Goal: Information Seeking & Learning: Check status

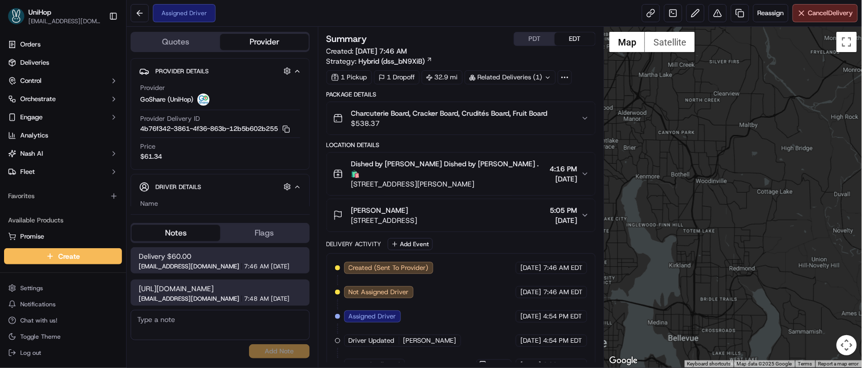
drag, startPoint x: 755, startPoint y: 196, endPoint x: 723, endPoint y: 155, distance: 51.9
click at [723, 155] on div at bounding box center [733, 197] width 258 height 341
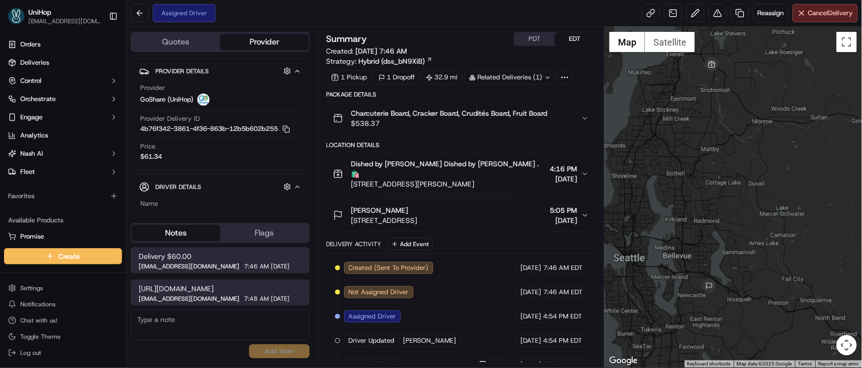
drag, startPoint x: 748, startPoint y: 174, endPoint x: 706, endPoint y: 173, distance: 42.0
click at [706, 173] on div at bounding box center [733, 197] width 258 height 341
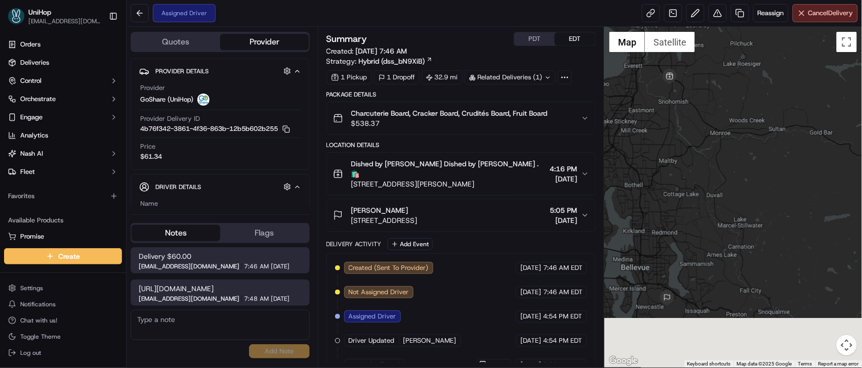
drag, startPoint x: 688, startPoint y: 196, endPoint x: 699, endPoint y: 129, distance: 68.6
click at [699, 129] on div at bounding box center [733, 197] width 258 height 341
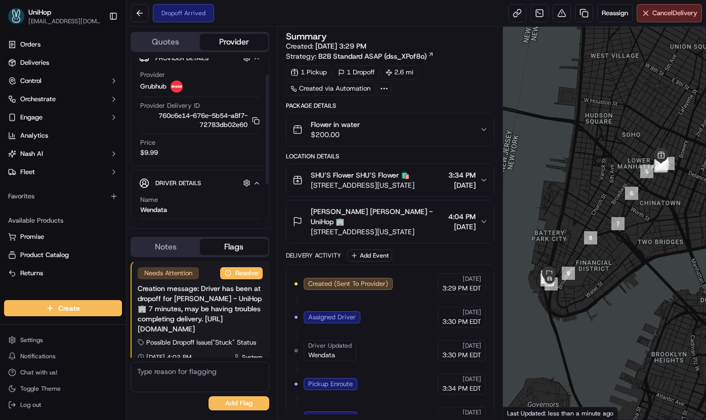
scroll to position [24, 0]
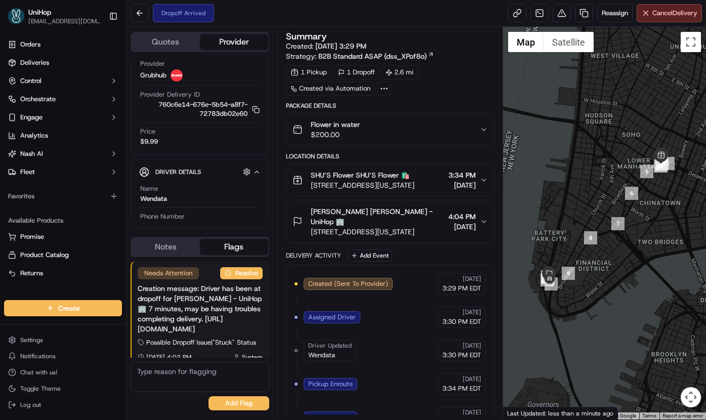
click at [369, 227] on span "[PERSON_NAME] [PERSON_NAME] - UniHop 🏢" at bounding box center [378, 216] width 134 height 20
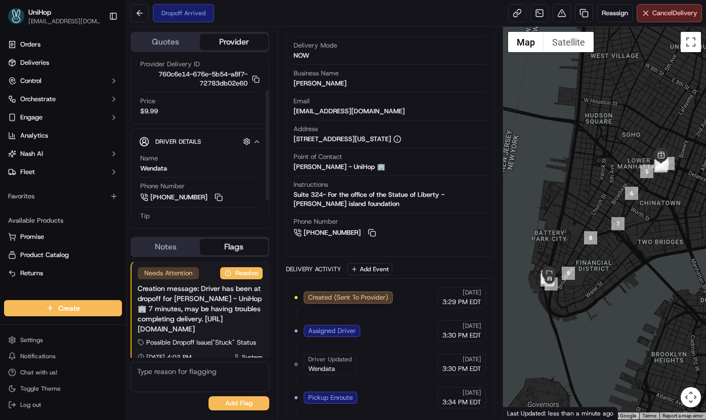
scroll to position [67, 0]
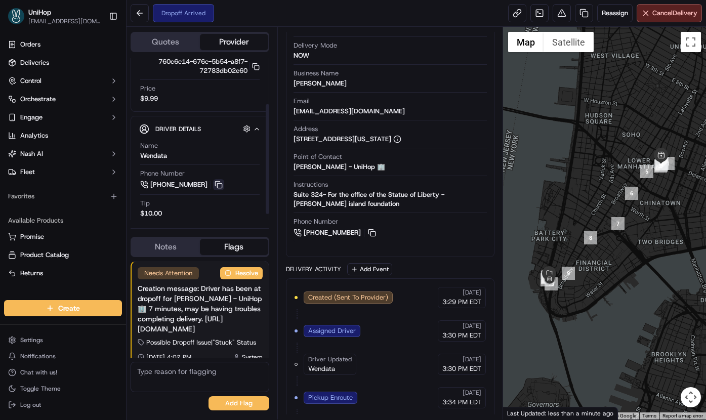
click at [215, 188] on button at bounding box center [218, 184] width 11 height 11
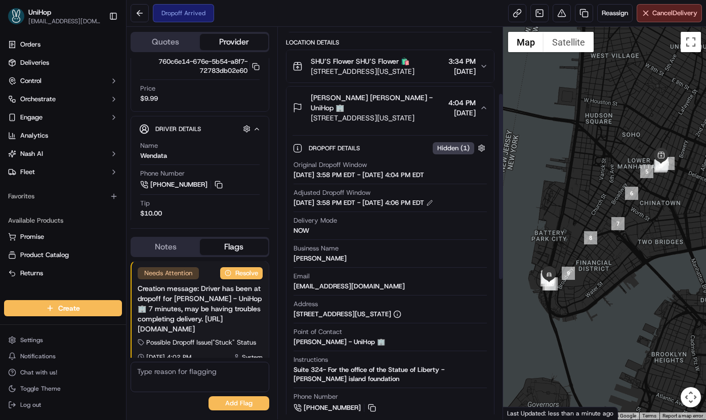
scroll to position [110, 0]
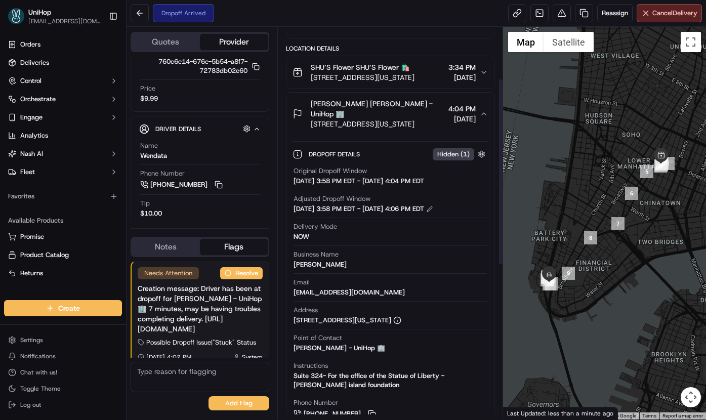
click at [464, 112] on span "4:04 PM" at bounding box center [461, 109] width 27 height 10
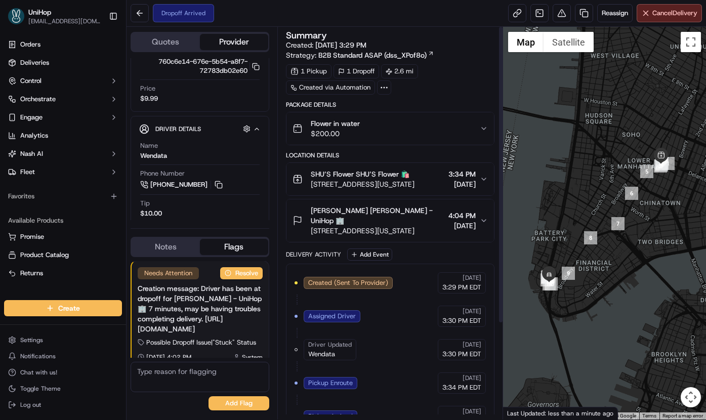
scroll to position [0, 0]
click at [312, 213] on span "[PERSON_NAME] [PERSON_NAME] - UniHop 🏢" at bounding box center [378, 216] width 134 height 20
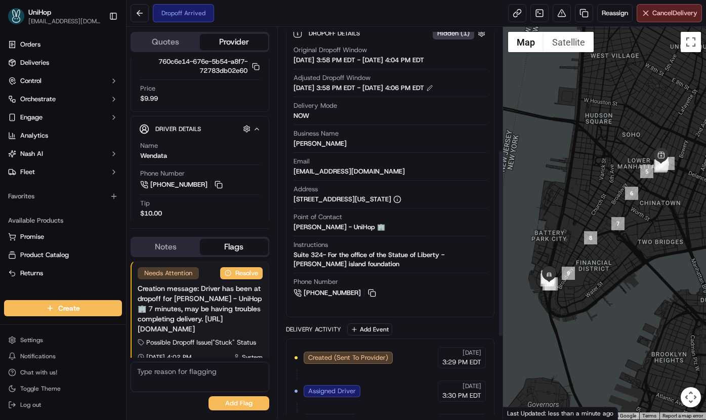
scroll to position [256, 0]
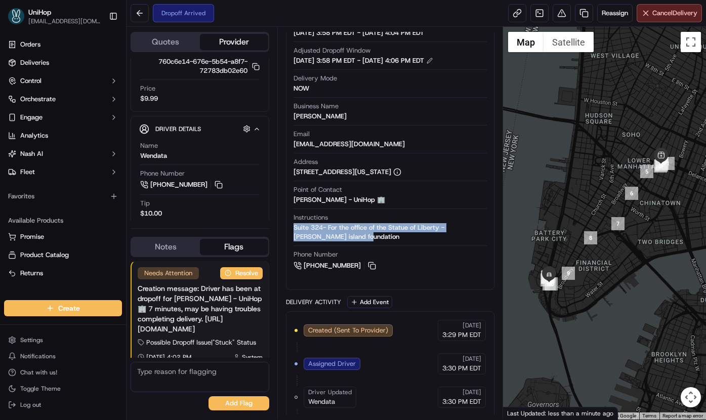
drag, startPoint x: 334, startPoint y: 242, endPoint x: 292, endPoint y: 229, distance: 43.5
click at [292, 229] on div "Original Dropoff Window Sep 18 2025 3:58 PM EDT - Sep 18 2025 4:04 PM EDT Adjus…" at bounding box center [390, 144] width 196 height 261
copy div "Suite 324- For the office of the Statue of Liberty -Ellis island foundation"
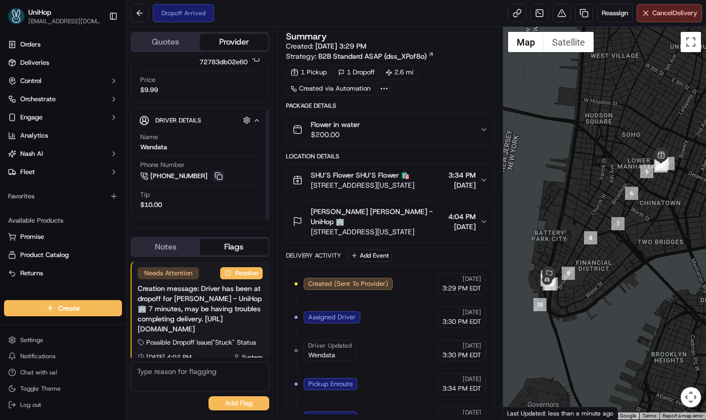
scroll to position [77, 0]
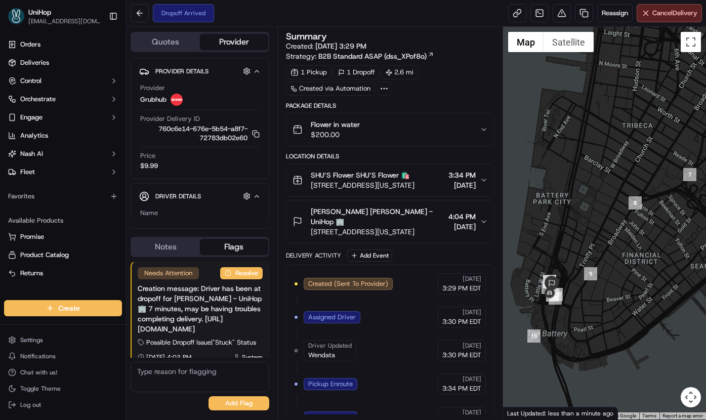
click at [403, 216] on span "[PERSON_NAME] [PERSON_NAME] - UniHop 🏢" at bounding box center [378, 216] width 134 height 20
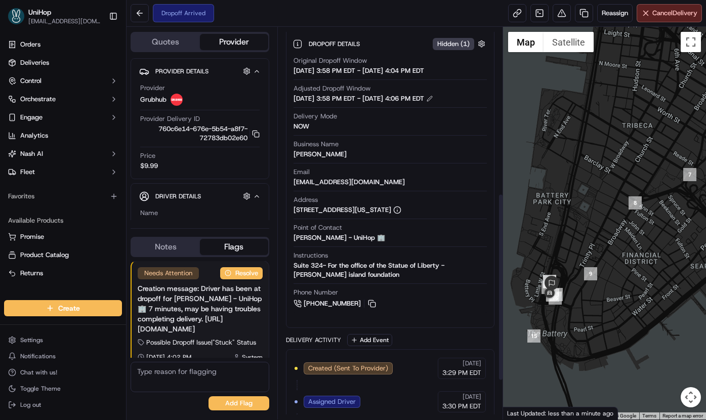
scroll to position [347, 0]
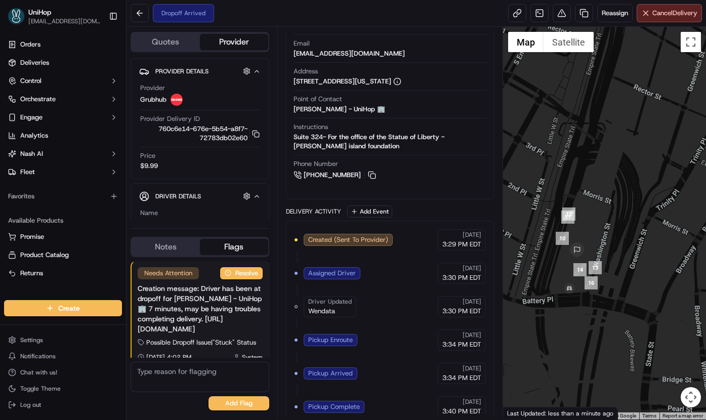
drag, startPoint x: 560, startPoint y: 270, endPoint x: 635, endPoint y: 295, distance: 79.8
click at [635, 295] on div at bounding box center [604, 223] width 203 height 393
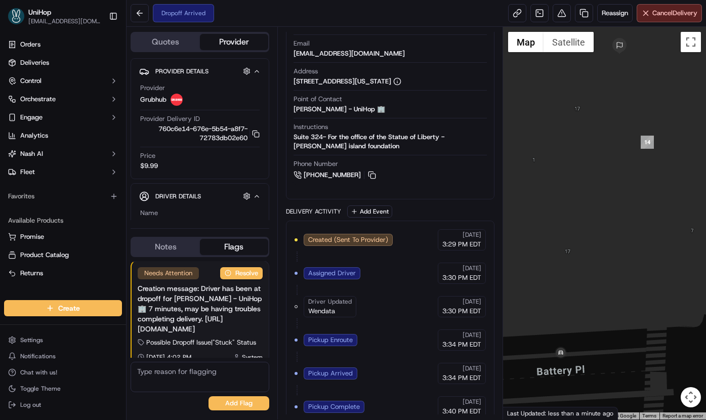
drag, startPoint x: 547, startPoint y: 214, endPoint x: 582, endPoint y: 231, distance: 39.4
click at [587, 236] on div at bounding box center [604, 223] width 203 height 393
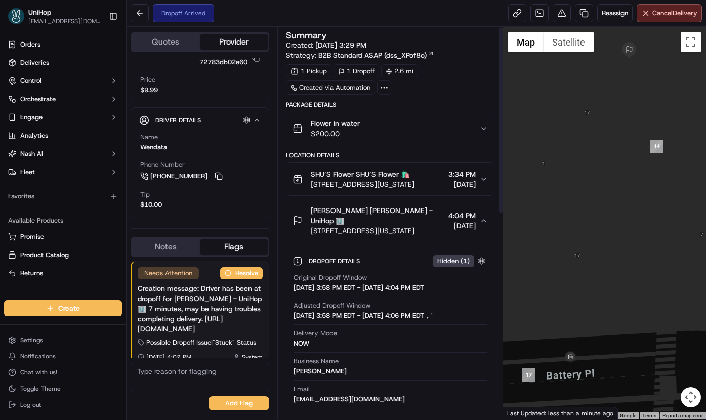
scroll to position [0, 0]
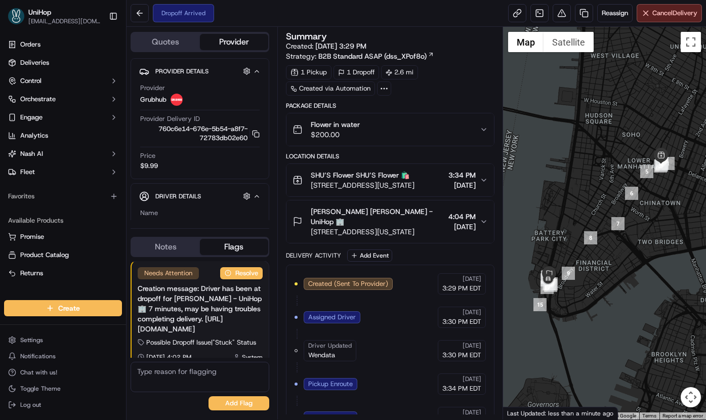
click at [483, 132] on icon "button" at bounding box center [484, 129] width 8 height 8
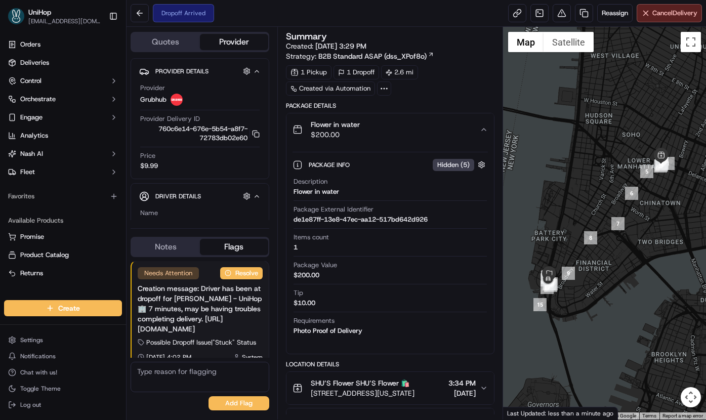
click at [483, 132] on icon "button" at bounding box center [484, 129] width 8 height 8
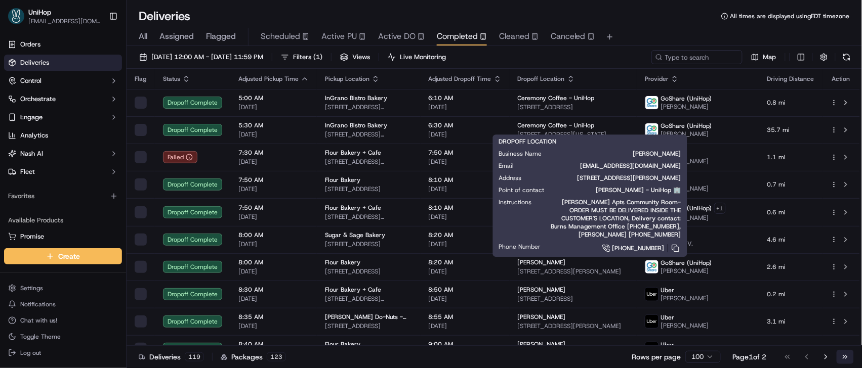
click at [839, 354] on button "Go to last page" at bounding box center [844, 357] width 17 height 14
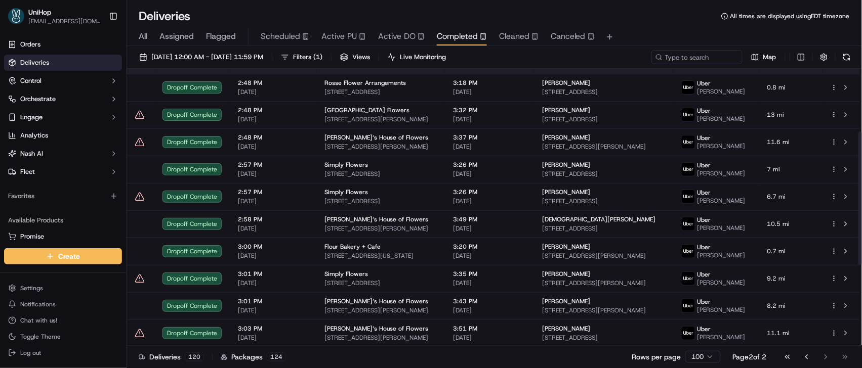
scroll to position [301, 0]
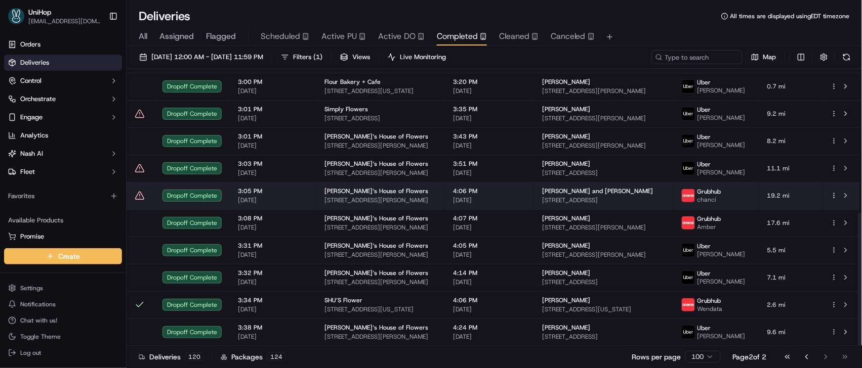
click at [406, 199] on td "Brenda‘s House of Flowers 200 Chambers St, Woodstock, GA 30188, USA" at bounding box center [380, 195] width 129 height 27
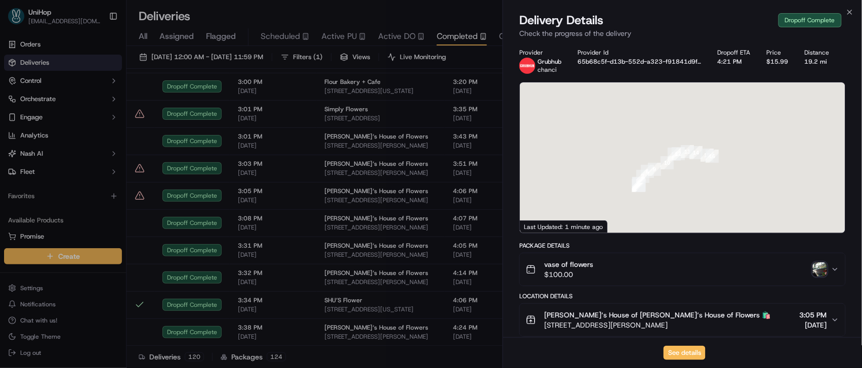
click at [821, 274] on img "button" at bounding box center [820, 270] width 14 height 14
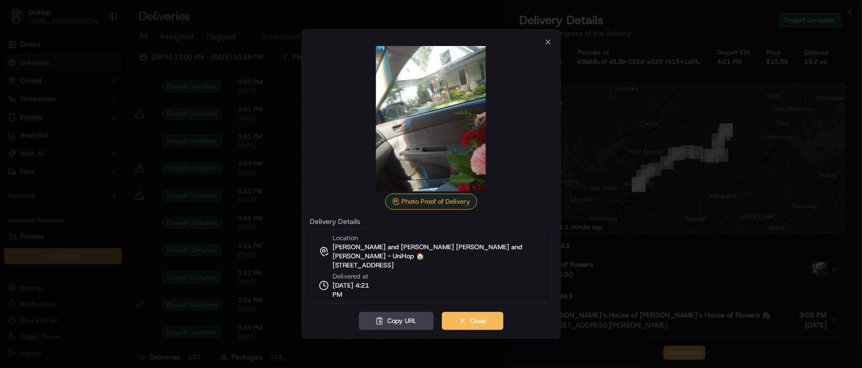
click at [559, 72] on div "Photo Proof of Delivery Delivery Details Location Amy and Bradley VAughn Amy an…" at bounding box center [431, 184] width 259 height 310
click at [546, 44] on icon "button" at bounding box center [548, 42] width 4 height 4
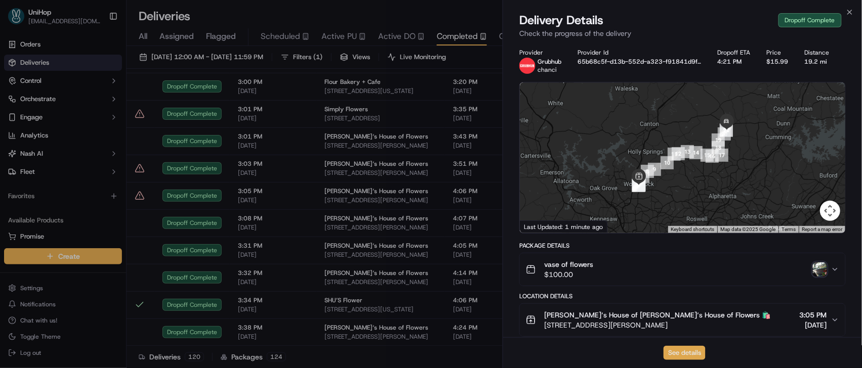
click at [690, 350] on button "See details" at bounding box center [684, 353] width 42 height 14
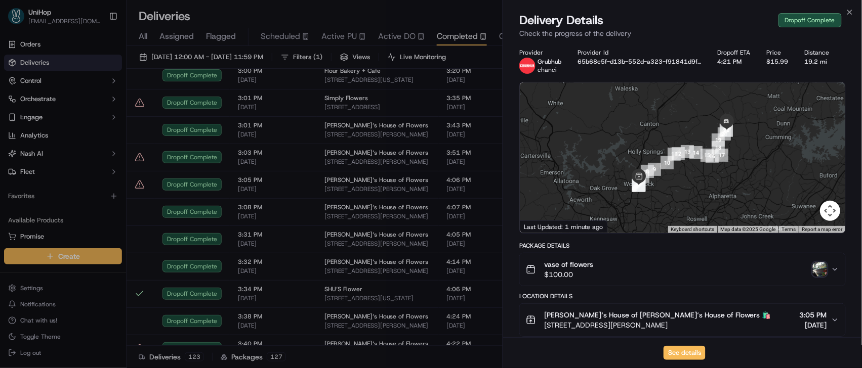
scroll to position [295, 0]
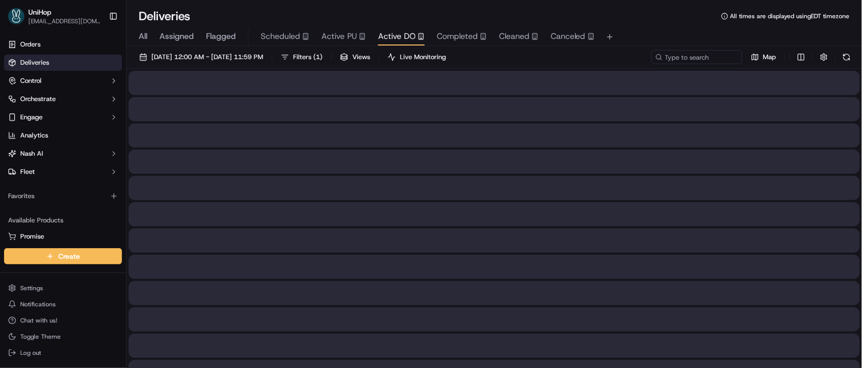
click at [392, 36] on span "Active DO" at bounding box center [396, 36] width 37 height 12
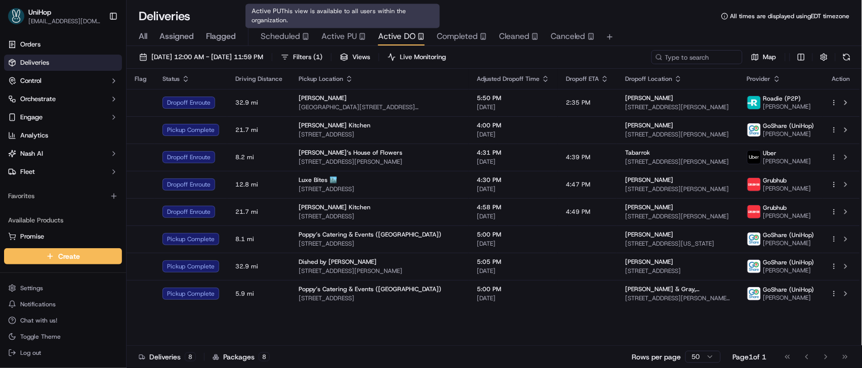
click at [337, 36] on span "Active PU" at bounding box center [338, 36] width 35 height 12
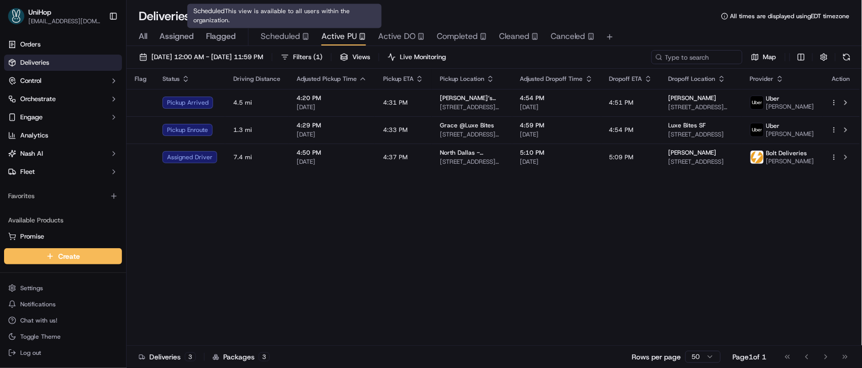
click at [291, 38] on span "Scheduled" at bounding box center [280, 36] width 39 height 12
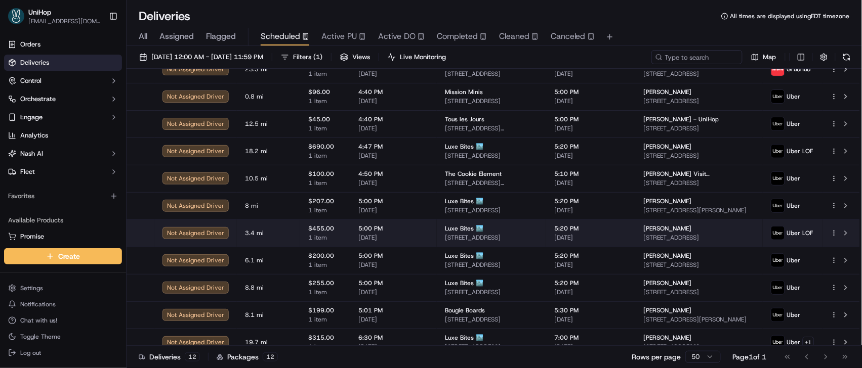
scroll to position [70, 0]
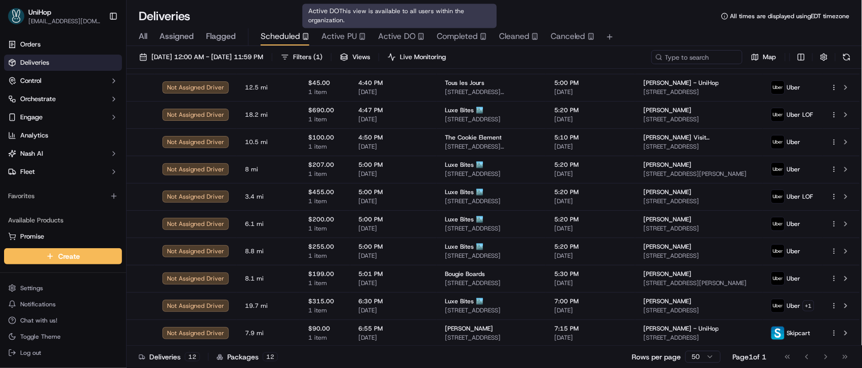
click at [346, 33] on span "Active PU" at bounding box center [338, 36] width 35 height 12
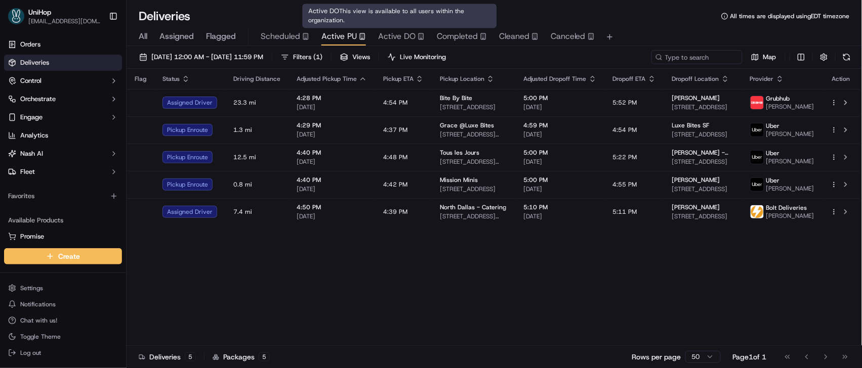
click at [403, 35] on span "Active DO" at bounding box center [396, 36] width 37 height 12
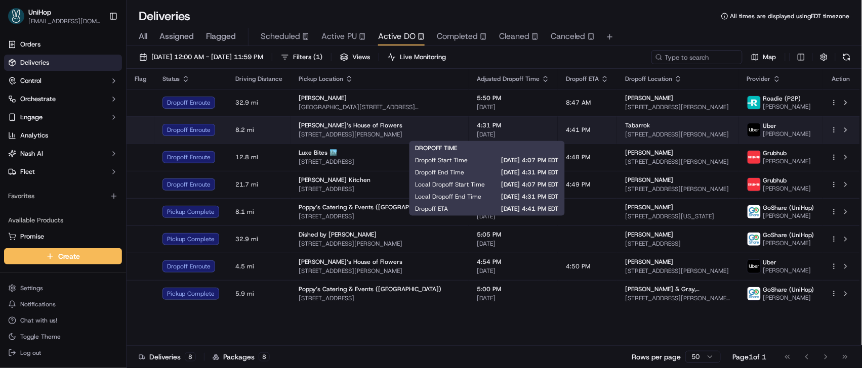
click at [520, 132] on span "Sep 18 2025" at bounding box center [513, 135] width 73 height 8
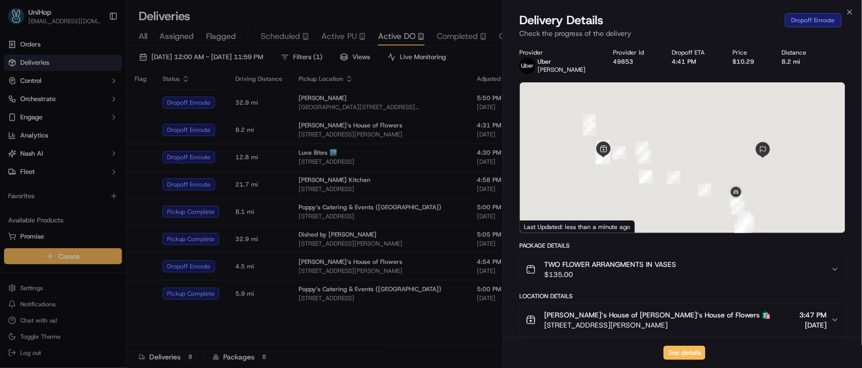
scroll to position [265, 0]
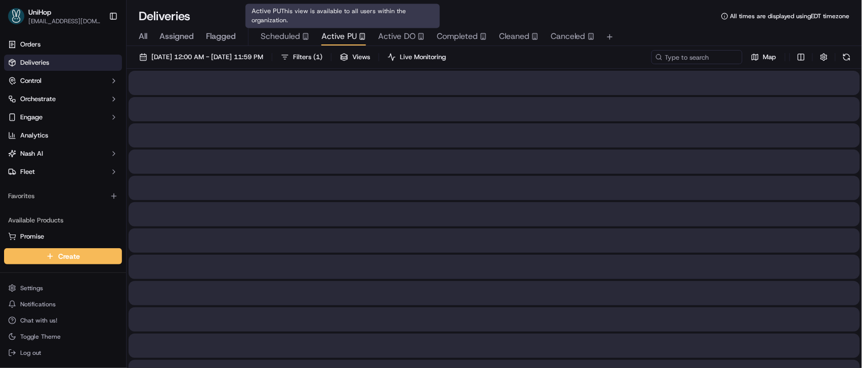
click at [345, 35] on span "Active PU" at bounding box center [338, 36] width 35 height 12
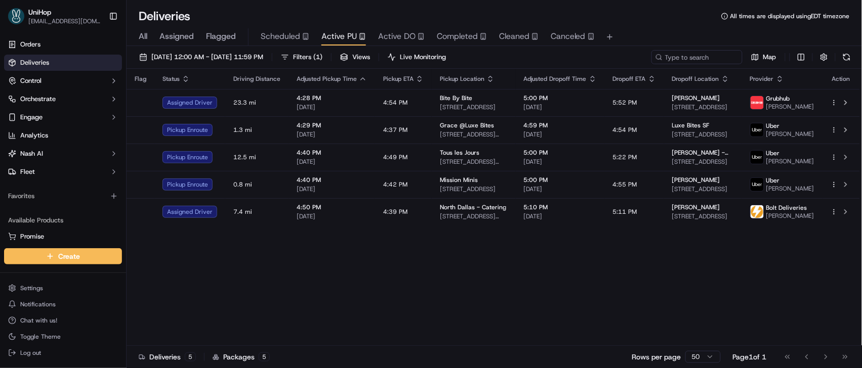
click at [530, 282] on div "Flag Status Driving Distance Adjusted Pickup Time Pickup ETA Pickup Location Ad…" at bounding box center [492, 207] width 733 height 277
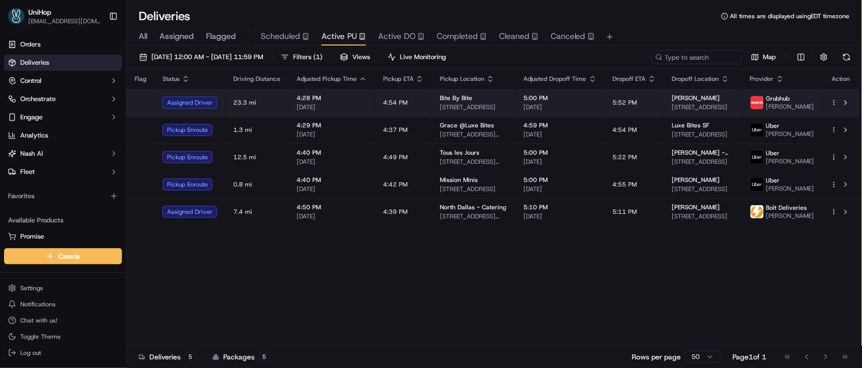
click at [475, 108] on span "9200 Stony Point Pkwy #152A, Richmond, VA 23235, USA" at bounding box center [474, 107] width 68 height 8
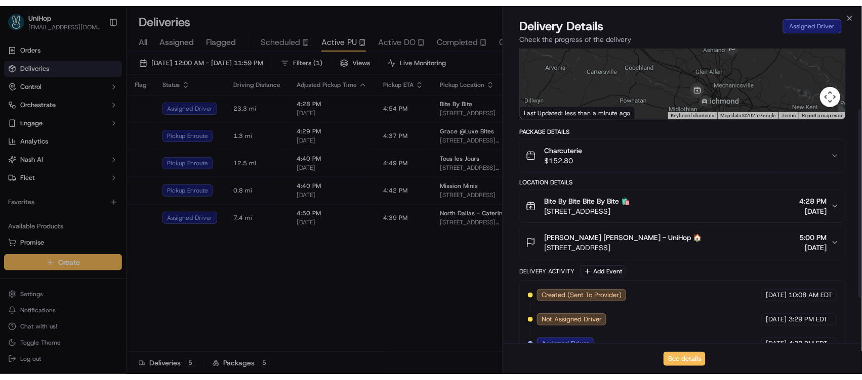
scroll to position [167, 0]
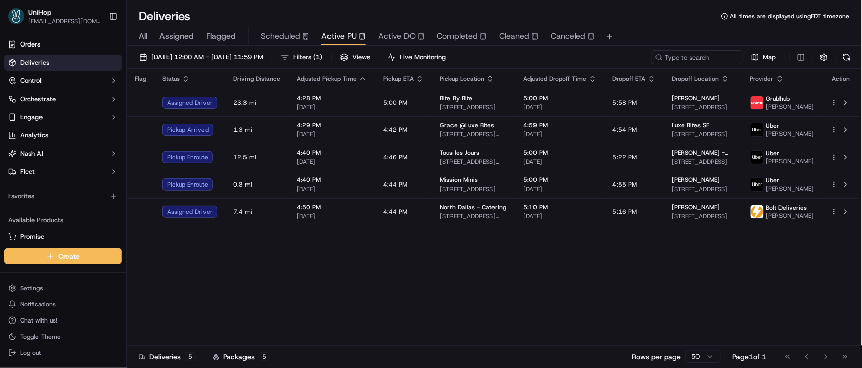
click at [395, 282] on div "Flag Status Driving Distance Adjusted Pickup Time Pickup ETA Pickup Location Ad…" at bounding box center [492, 207] width 733 height 277
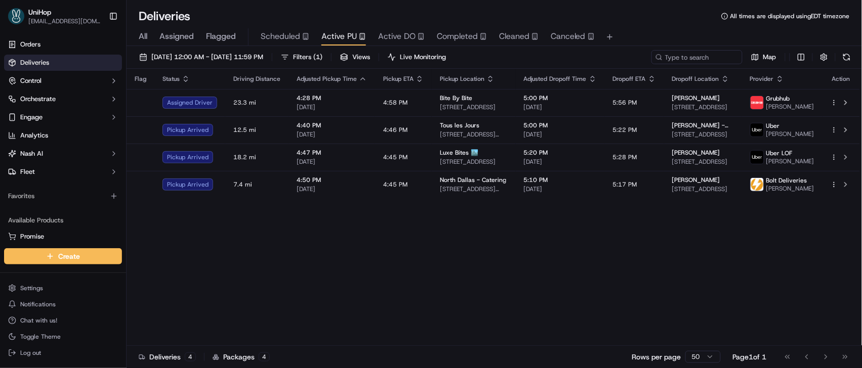
click at [395, 282] on div "Flag Status Driving Distance Adjusted Pickup Time Pickup ETA Pickup Location Ad…" at bounding box center [492, 207] width 733 height 277
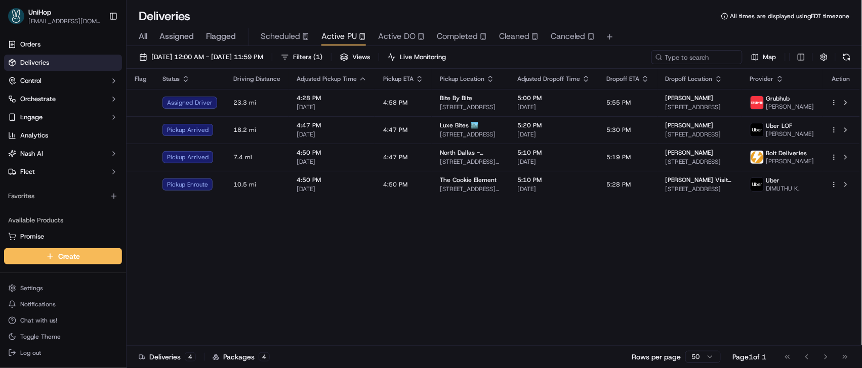
click at [395, 282] on div "Flag Status Driving Distance Adjusted Pickup Time Pickup ETA Pickup Location Ad…" at bounding box center [492, 207] width 733 height 277
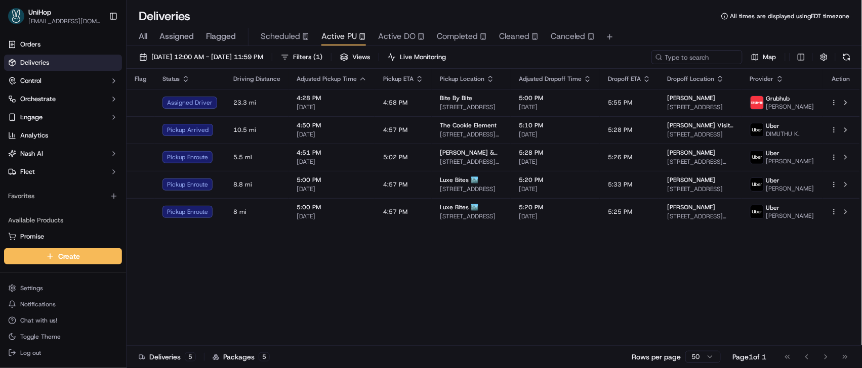
click at [462, 355] on div "Deliveries 5 Packages 5 Rows per page 50 Page 1 of 1 Go to first page Go to pre…" at bounding box center [493, 357] width 735 height 23
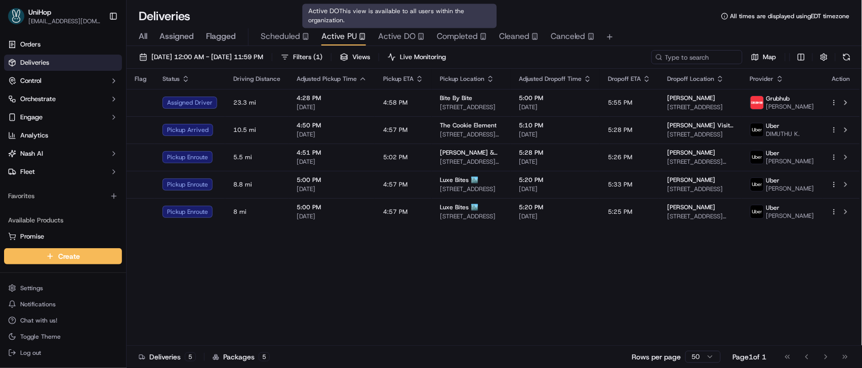
click at [402, 38] on span "Active DO" at bounding box center [396, 36] width 37 height 12
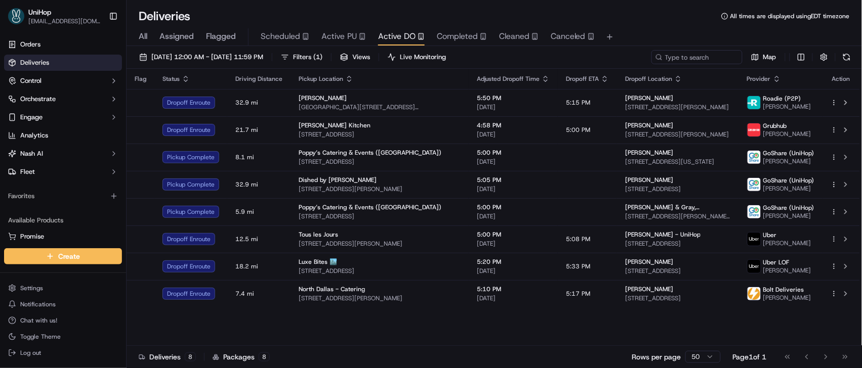
click at [574, 361] on div "Deliveries 8 Packages 8 Rows per page 50 Page 1 of 1 Go to first page Go to pre…" at bounding box center [493, 357] width 735 height 23
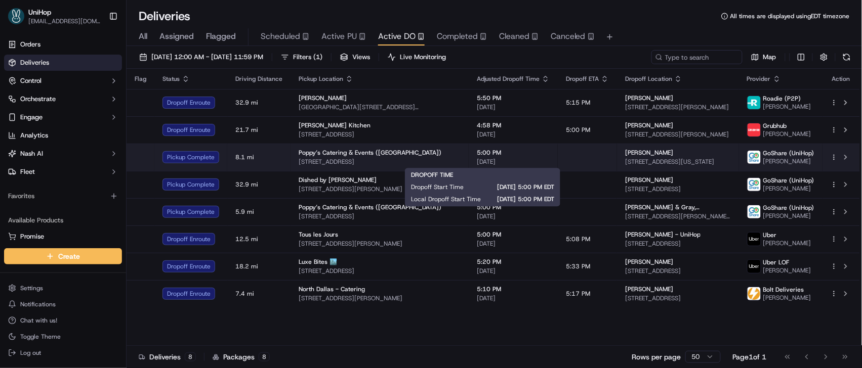
click at [498, 163] on span "Sep 18 2025" at bounding box center [513, 162] width 73 height 8
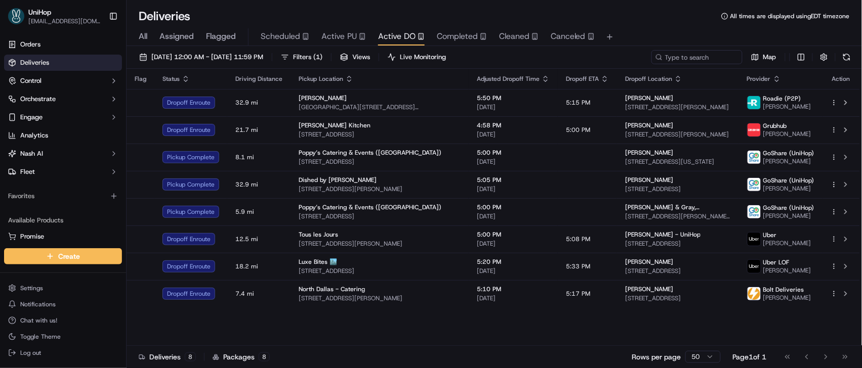
click at [418, 343] on div "Flag Status Driving Distance Pickup Location Adjusted Dropoff Time Dropoff ETA …" at bounding box center [492, 207] width 733 height 277
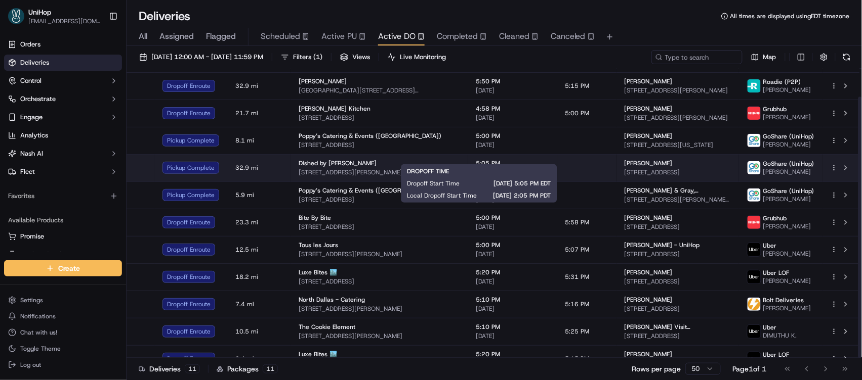
scroll to position [31, 0]
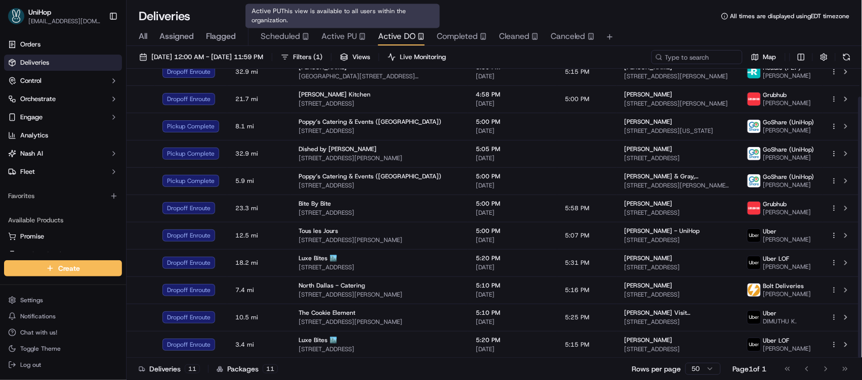
click at [352, 39] on span "Active PU" at bounding box center [338, 36] width 35 height 12
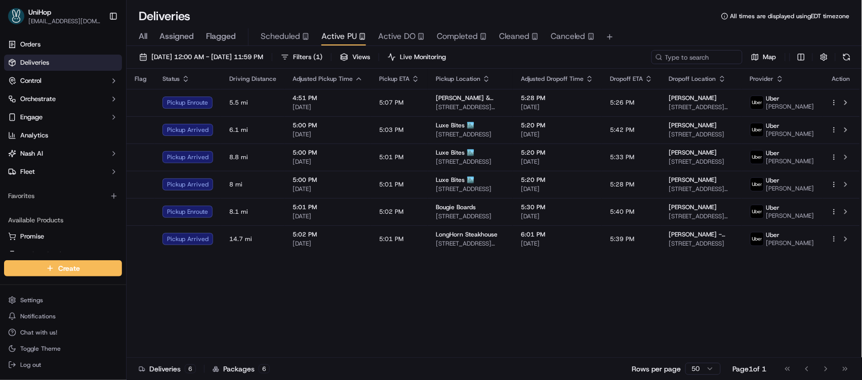
click at [222, 320] on div "Flag Status Driving Distance Adjusted Pickup Time Pickup ETA Pickup Location Ad…" at bounding box center [492, 213] width 733 height 289
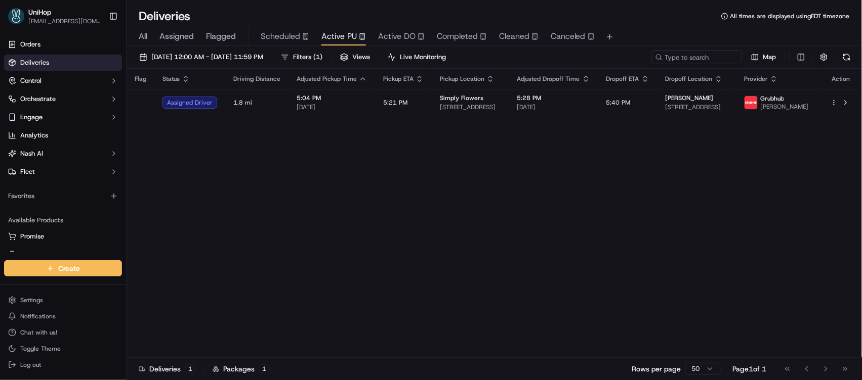
click at [352, 193] on div "Flag Status Driving Distance Adjusted Pickup Time Pickup ETA Pickup Location Ad…" at bounding box center [492, 213] width 733 height 289
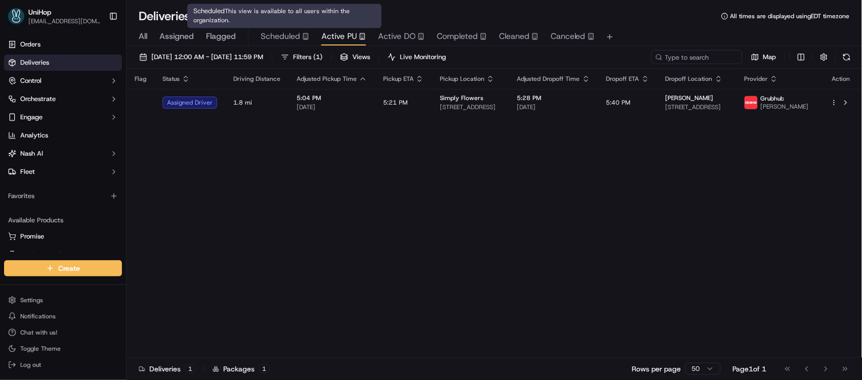
click at [283, 35] on span "Scheduled" at bounding box center [280, 36] width 39 height 12
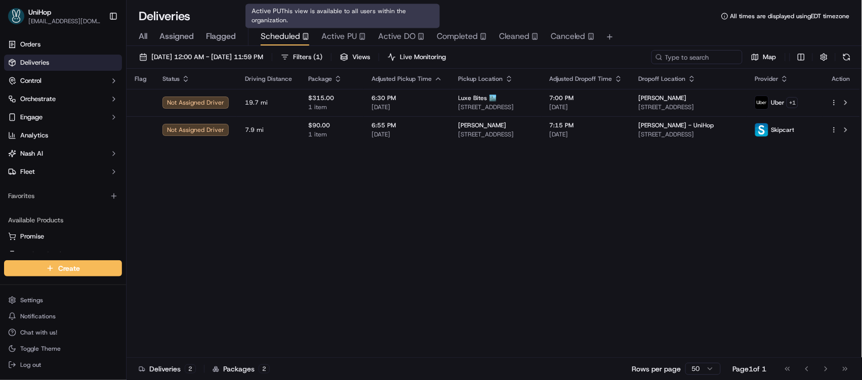
click at [346, 31] on span "Active PU" at bounding box center [338, 36] width 35 height 12
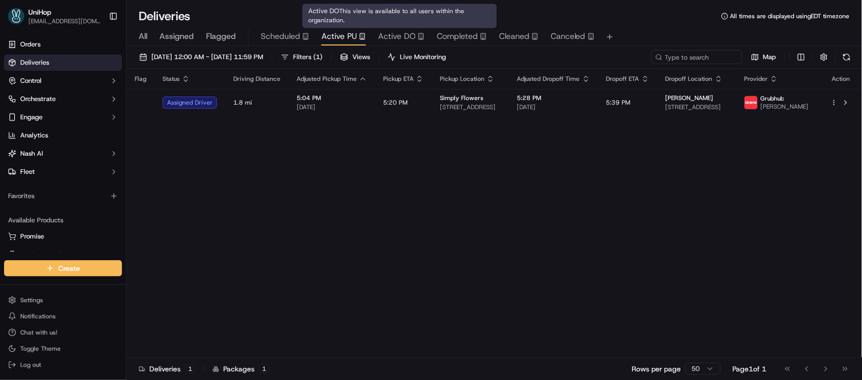
click at [387, 33] on span "Active DO" at bounding box center [396, 36] width 37 height 12
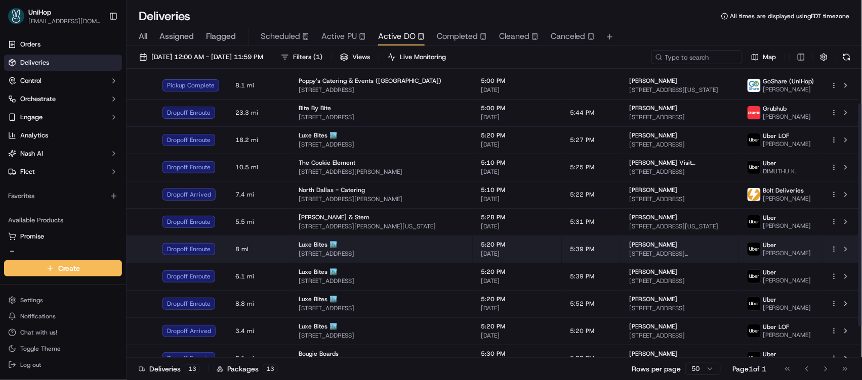
scroll to position [85, 0]
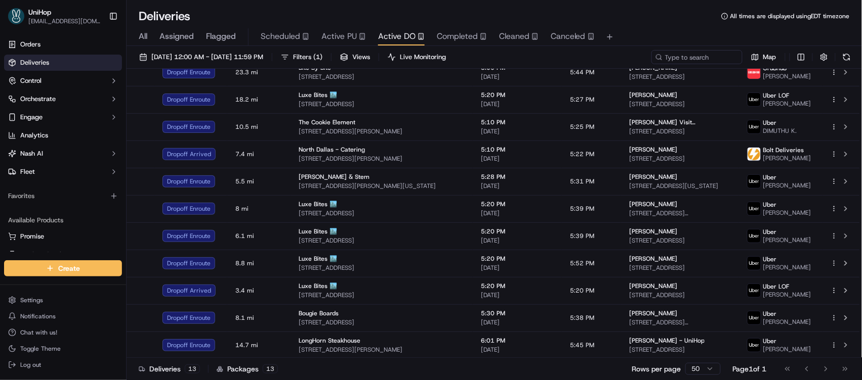
click at [702, 65] on div "Sep 18 2025 12:00 AM - Sep 18 2025 11:59 PM Filters ( 1 ) Views Live Monitoring…" at bounding box center [493, 59] width 735 height 19
click at [699, 58] on input at bounding box center [681, 57] width 121 height 14
paste input "Kaifa"
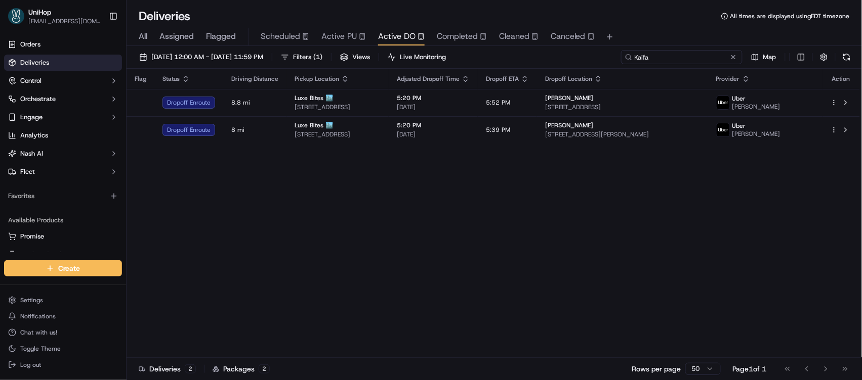
type input "Kaifa"
click at [462, 268] on div "Flag Status Driving Distance Pickup Location Adjusted Dropoff Time Dropoff ETA …" at bounding box center [492, 213] width 733 height 289
click at [317, 255] on div "Flag Status Driving Distance Pickup Location Adjusted Dropoff Time Dropoff ETA …" at bounding box center [492, 213] width 733 height 289
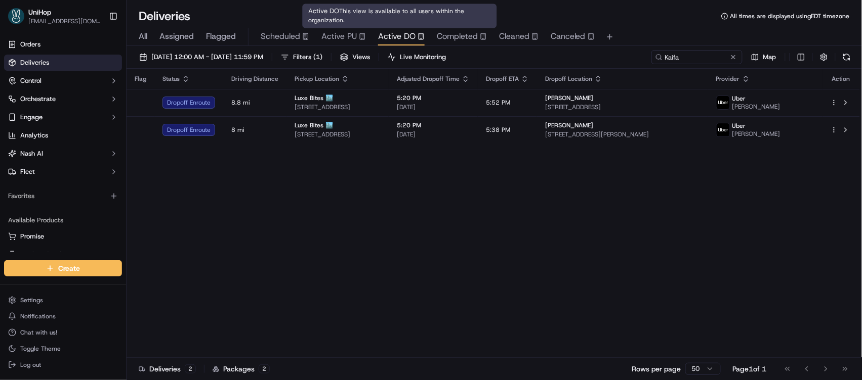
click at [408, 32] on span "Active DO" at bounding box center [396, 36] width 37 height 12
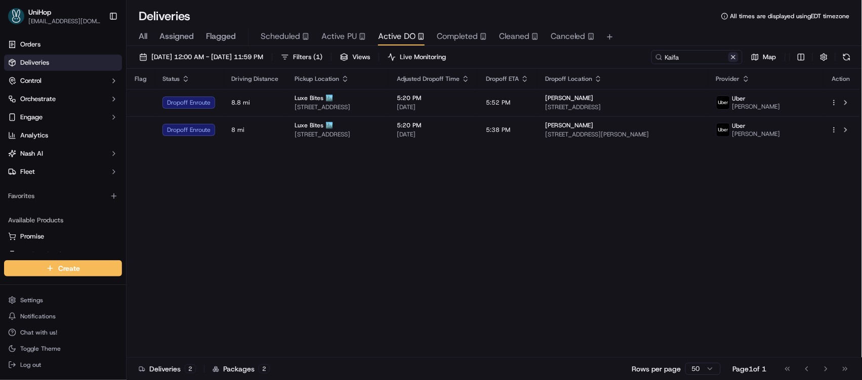
click at [731, 57] on button at bounding box center [733, 57] width 10 height 10
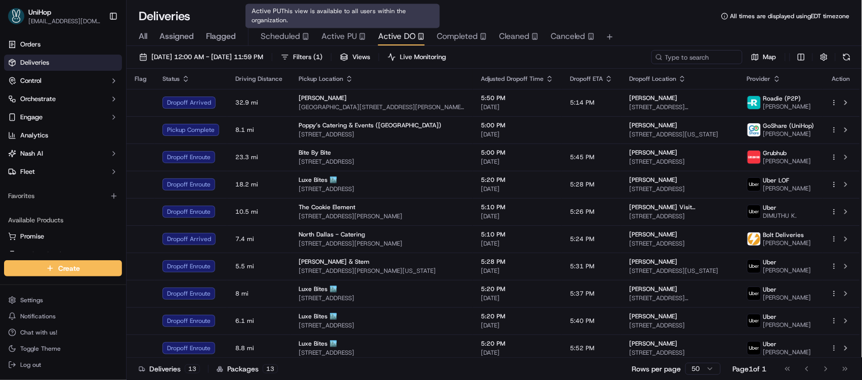
click at [338, 32] on span "Active PU" at bounding box center [338, 36] width 35 height 12
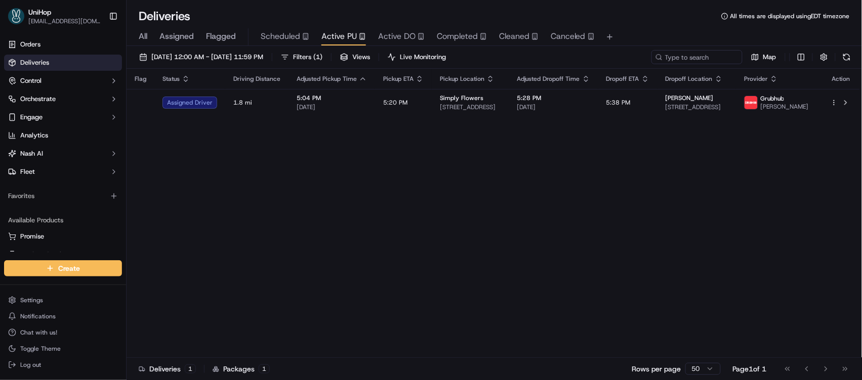
click at [351, 204] on div "Flag Status Driving Distance Adjusted Pickup Time Pickup ETA Pickup Location Ad…" at bounding box center [492, 213] width 733 height 289
click at [419, 258] on div "Flag Status Driving Distance Adjusted Pickup Time Pickup ETA Pickup Location Ad…" at bounding box center [492, 213] width 733 height 289
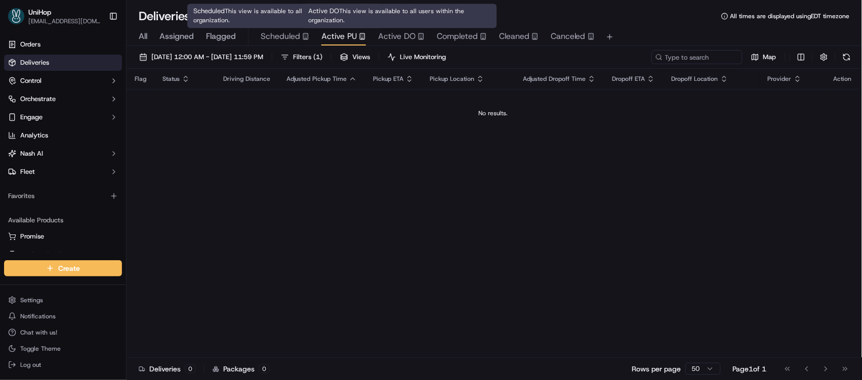
click at [391, 36] on span "Active DO" at bounding box center [396, 36] width 37 height 12
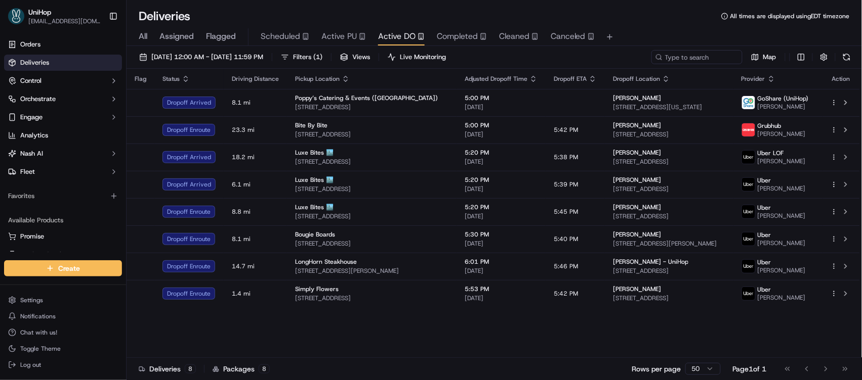
click at [338, 38] on span "Active PU" at bounding box center [338, 36] width 35 height 12
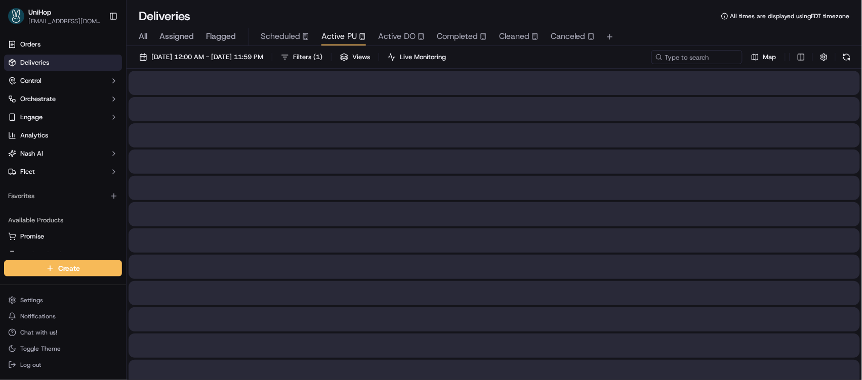
click at [338, 38] on span "Active PU" at bounding box center [338, 36] width 35 height 12
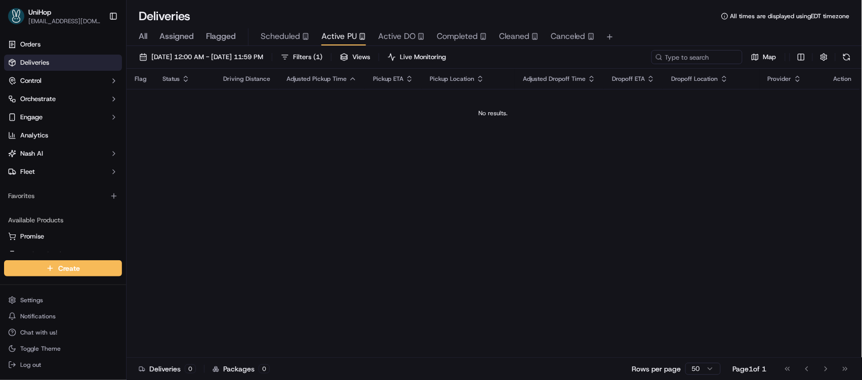
click at [391, 36] on span "Active DO" at bounding box center [396, 36] width 37 height 12
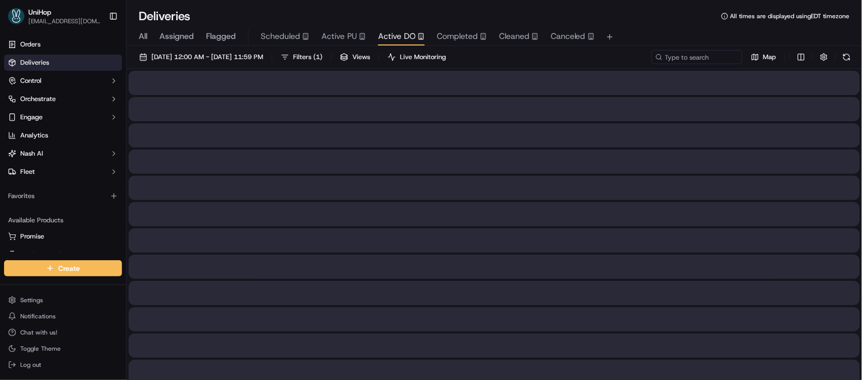
click at [391, 36] on span "Active DO" at bounding box center [396, 36] width 37 height 12
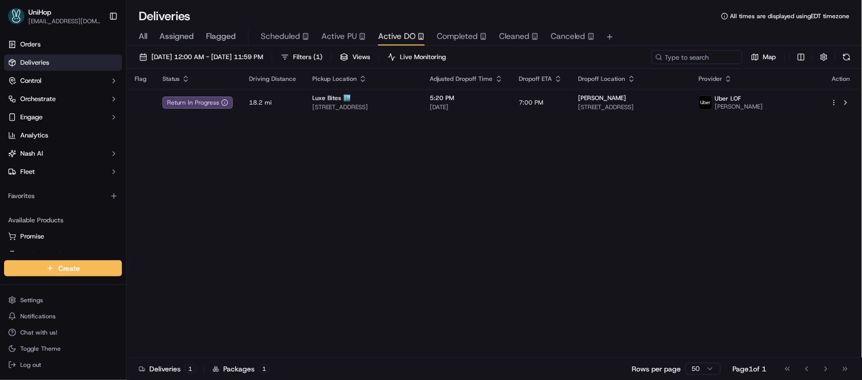
click at [464, 43] on button "Completed" at bounding box center [462, 36] width 50 height 17
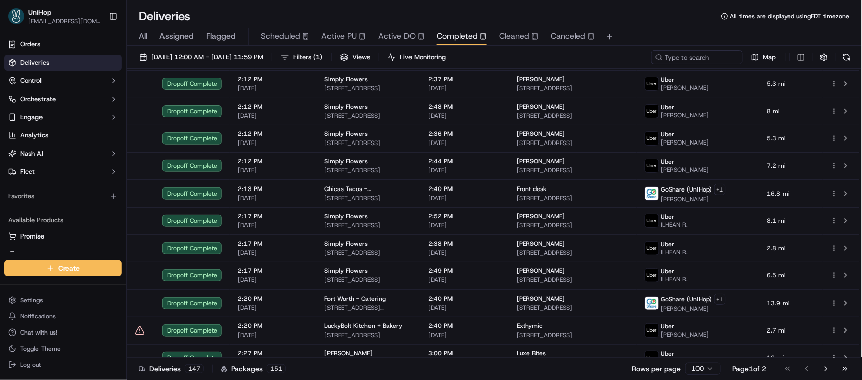
scroll to position [2497, 0]
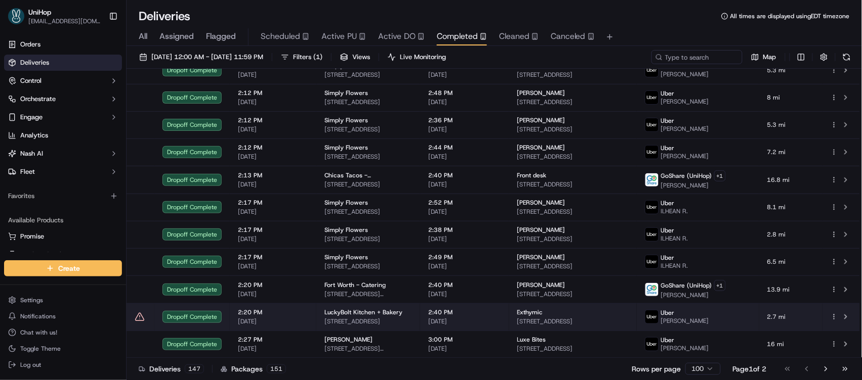
click at [341, 315] on span "LuckyBolt Kitchen + Bakery" at bounding box center [363, 313] width 78 height 8
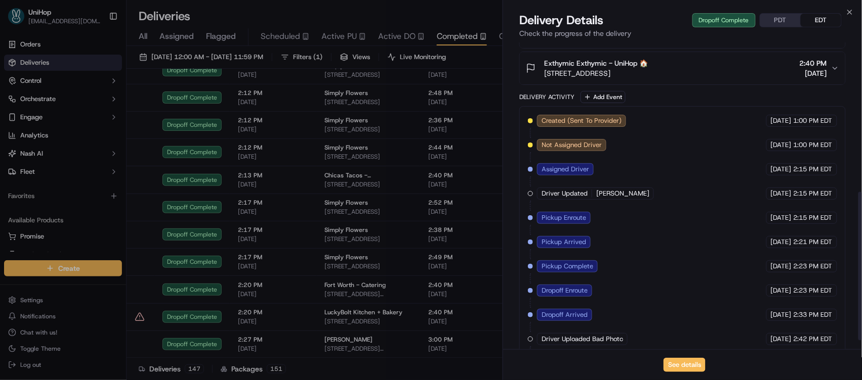
scroll to position [326, 0]
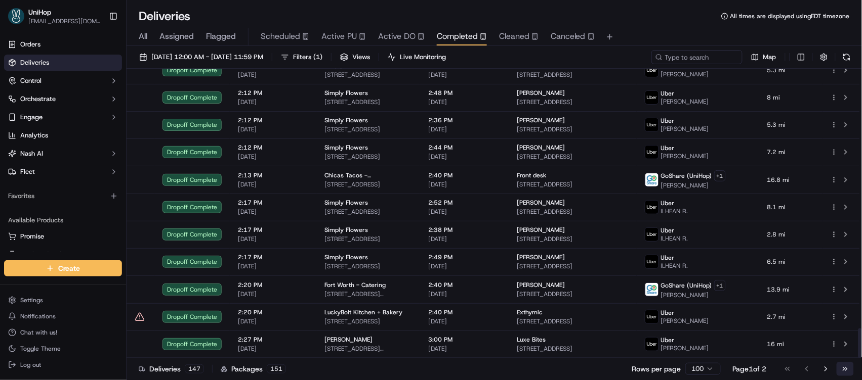
click at [848, 368] on button "Go to last page" at bounding box center [844, 369] width 17 height 14
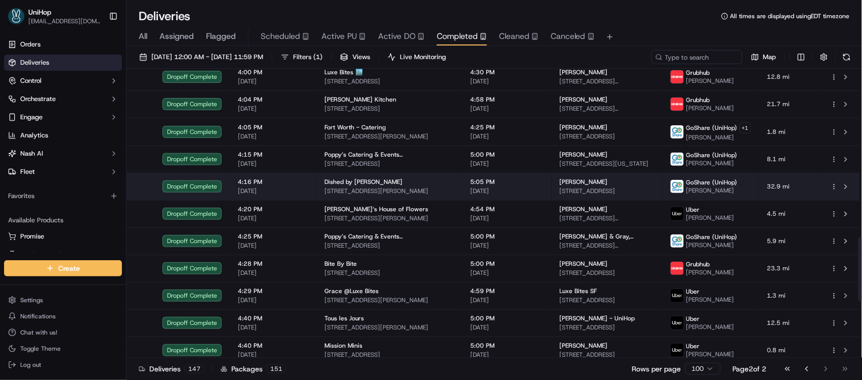
scroll to position [648, 0]
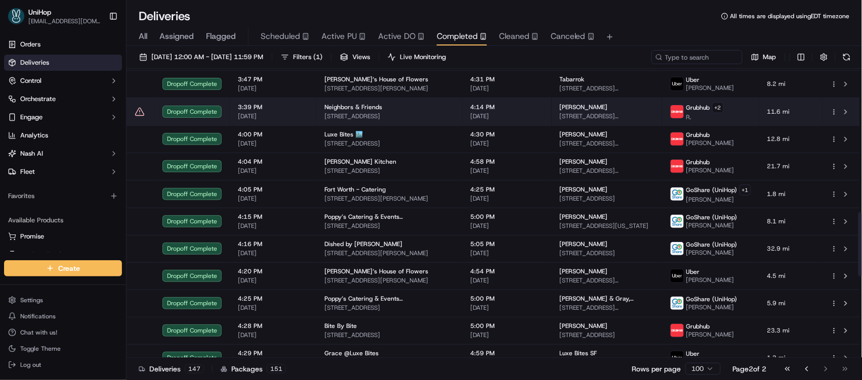
click at [348, 115] on span "88 Union St, Pasadena, CA 91103, USA" at bounding box center [389, 116] width 130 height 8
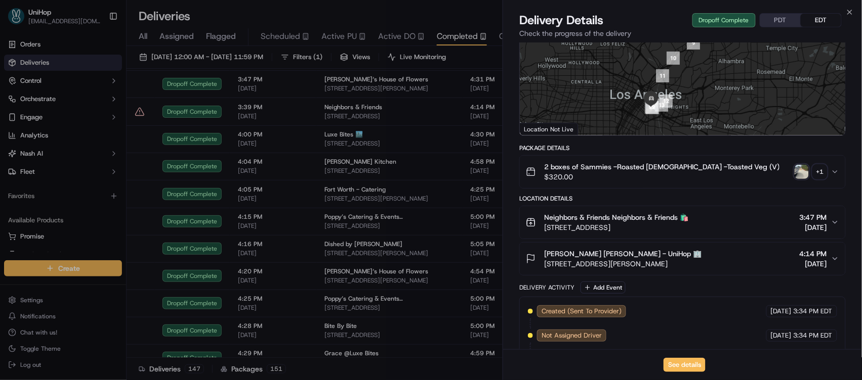
scroll to position [326, 0]
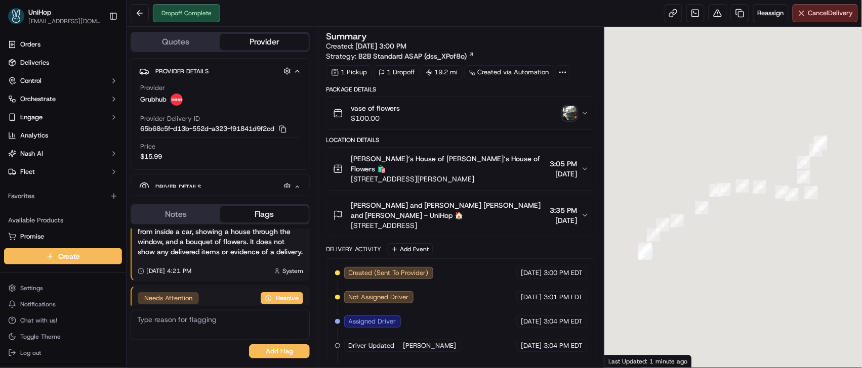
scroll to position [100, 0]
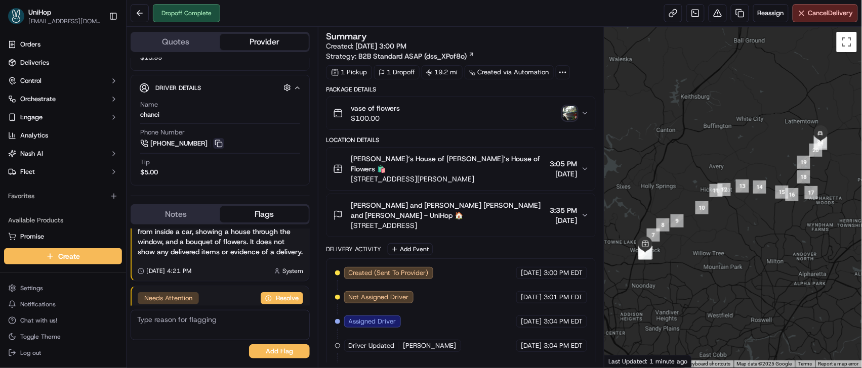
click at [221, 144] on button at bounding box center [218, 143] width 11 height 11
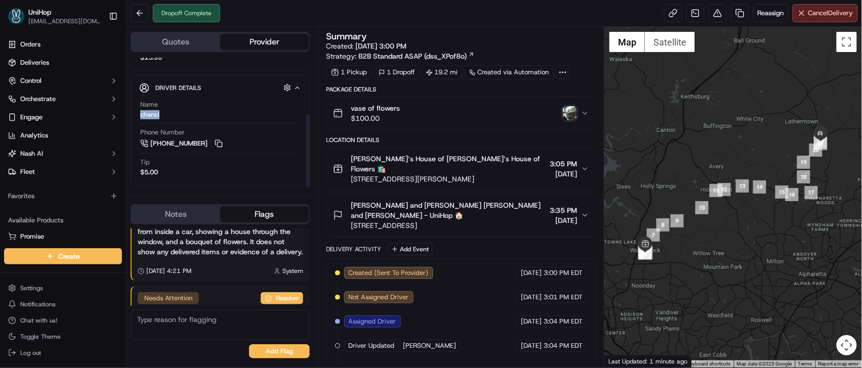
drag, startPoint x: 172, startPoint y: 114, endPoint x: 139, endPoint y: 117, distance: 33.0
click at [139, 117] on div "Name [PERSON_NAME] Phone Number [PHONE_NUMBER] Tip $5.00" at bounding box center [220, 138] width 162 height 85
copy div "chanci"
drag, startPoint x: 349, startPoint y: 205, endPoint x: 434, endPoint y: 205, distance: 84.5
click at [434, 205] on div "Amy and Bradley VAughn Amy and Bradley VAughn - UniHop 🏠 889 Free Home Rd, Cant…" at bounding box center [439, 215] width 213 height 30
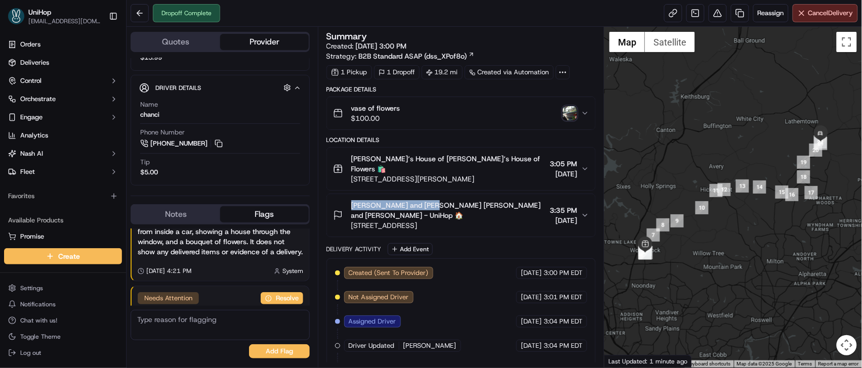
copy span "Amy and Bradley VAughn"
drag, startPoint x: 348, startPoint y: 157, endPoint x: 388, endPoint y: 159, distance: 40.1
click at [390, 159] on div "Brenda‘s House of Flowers Brenda‘s House of Flowers 🛍️ 200 Chambers St, Woodsto…" at bounding box center [439, 169] width 213 height 30
click at [388, 159] on span "Brenda‘s House of Flowers Brenda‘s House of Flowers 🛍️" at bounding box center [448, 164] width 195 height 20
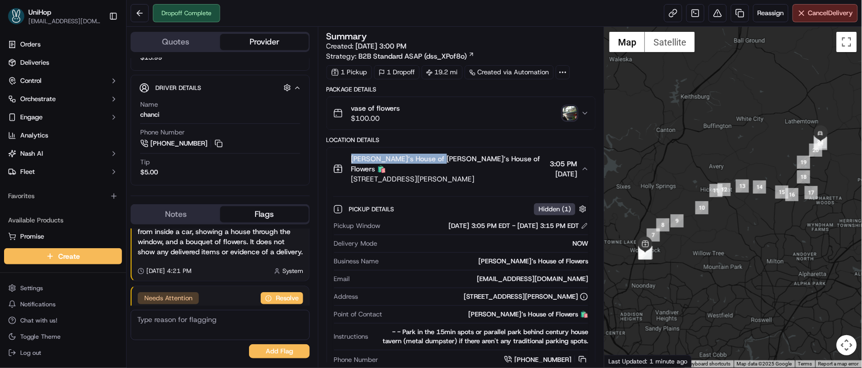
drag, startPoint x: 350, startPoint y: 160, endPoint x: 437, endPoint y: 159, distance: 87.5
click at [437, 159] on div "Brenda‘s House of Flowers Brenda‘s House of Flowers 🛍️ 200 Chambers St, Woodsto…" at bounding box center [439, 169] width 213 height 30
copy span "Brenda‘s House of Flowers"
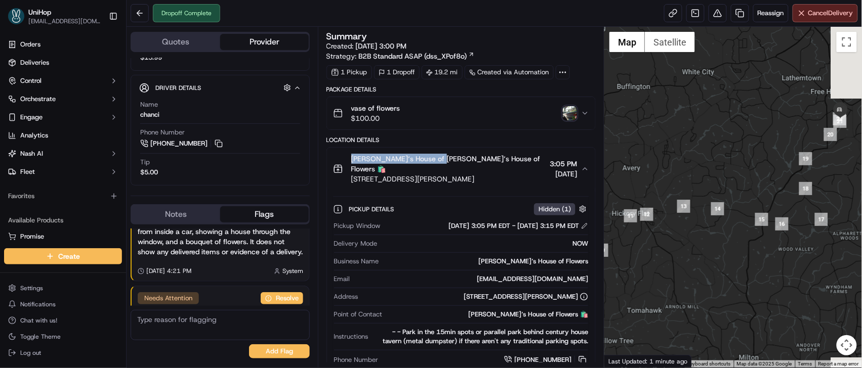
drag, startPoint x: 767, startPoint y: 145, endPoint x: 662, endPoint y: 177, distance: 110.0
click at [647, 184] on div at bounding box center [733, 197] width 258 height 341
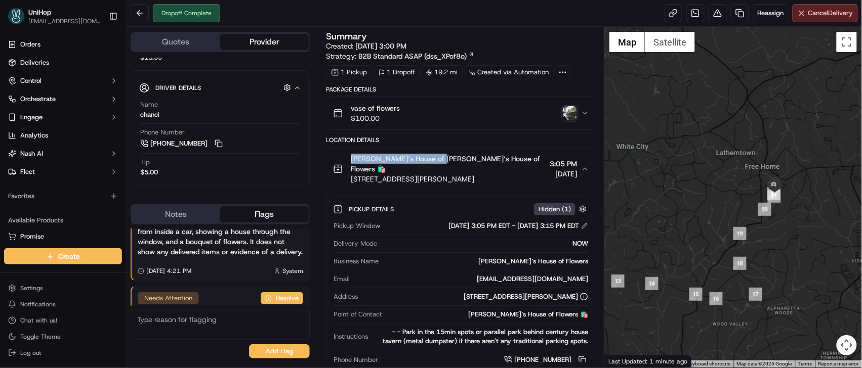
drag, startPoint x: 740, startPoint y: 154, endPoint x: 700, endPoint y: 206, distance: 65.0
click at [700, 206] on div at bounding box center [733, 197] width 258 height 341
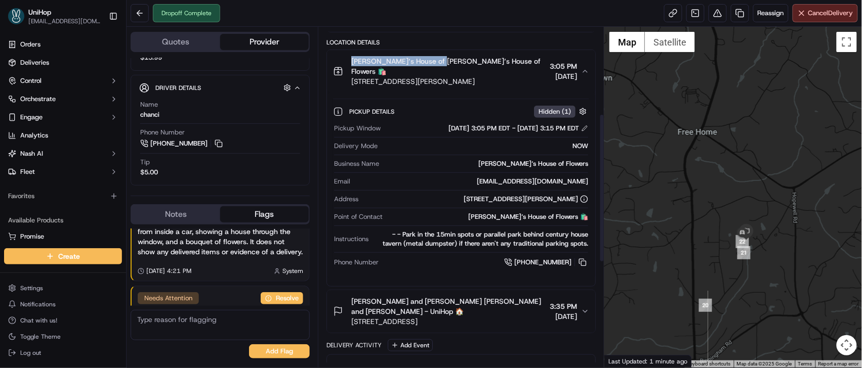
scroll to position [198, 0]
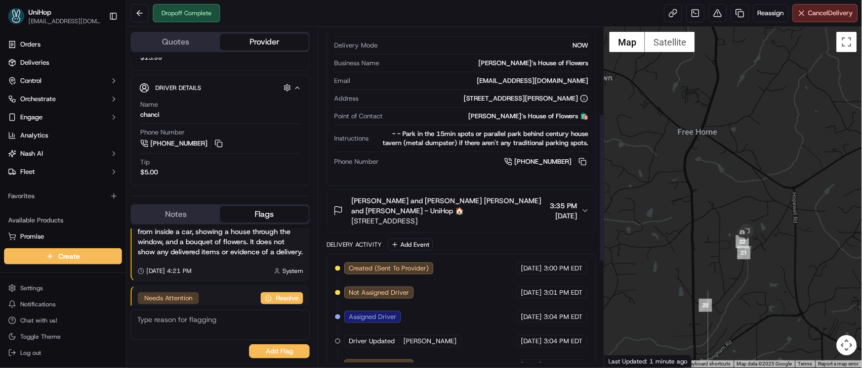
click at [520, 205] on span "Amy and Bradley VAughn Amy and Bradley VAughn - UniHop 🏠" at bounding box center [448, 206] width 195 height 20
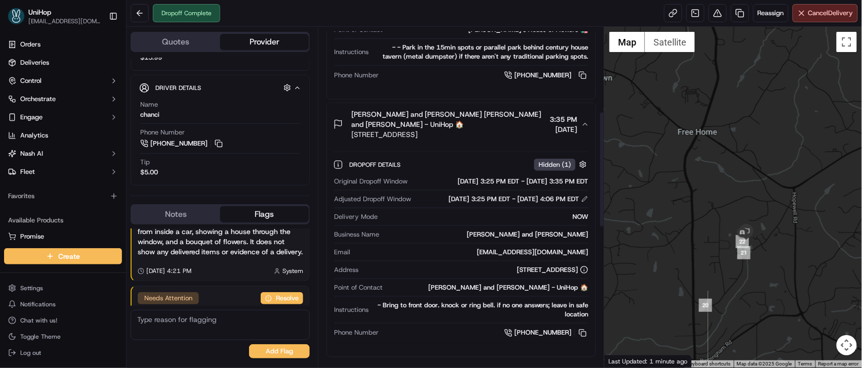
scroll to position [299, 0]
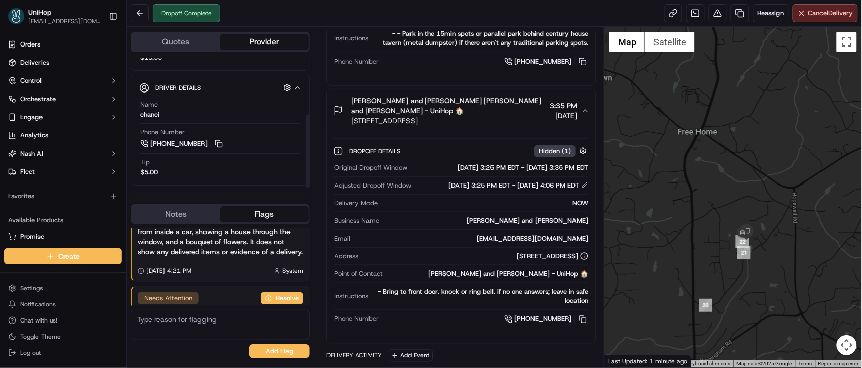
click at [171, 215] on button "Notes" at bounding box center [176, 214] width 89 height 16
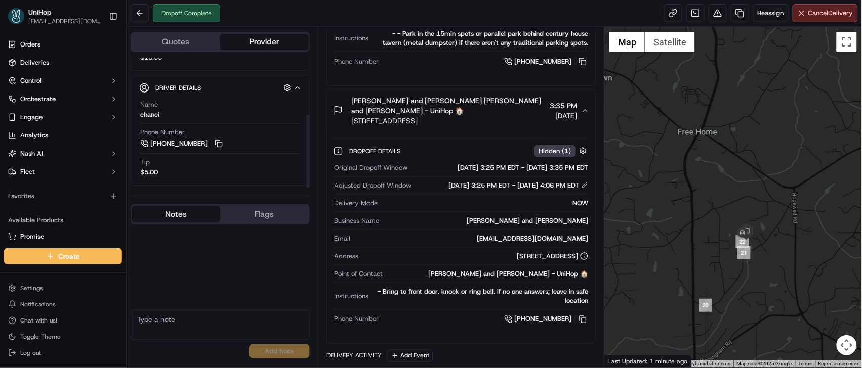
click at [169, 323] on textarea at bounding box center [220, 325] width 179 height 30
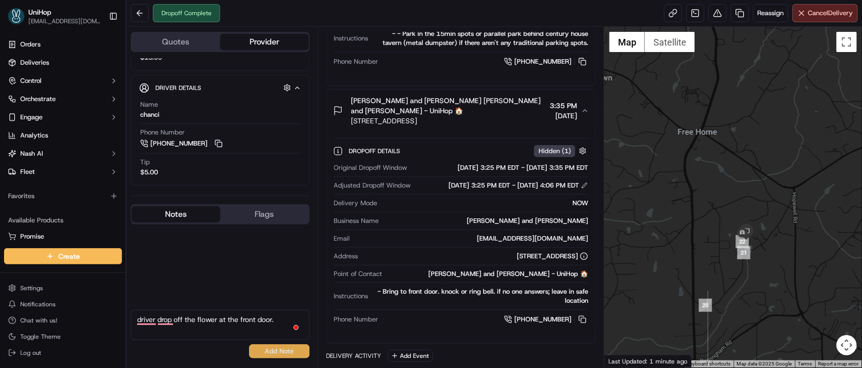
type textarea "driver drop off the flower at the front door."
click at [260, 351] on button "Add Note" at bounding box center [279, 352] width 61 height 14
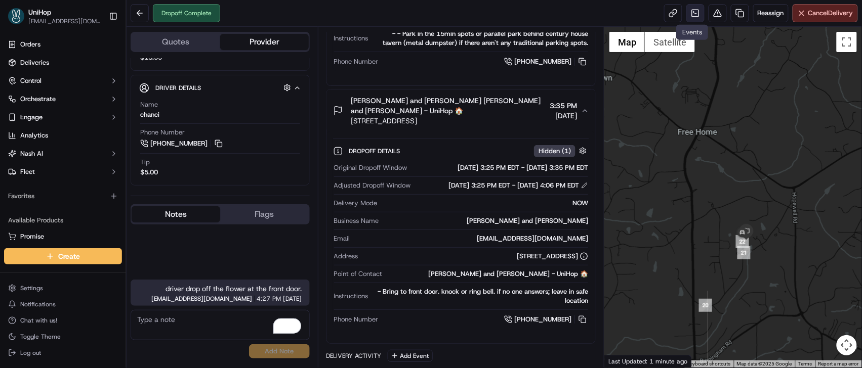
click at [696, 15] on link at bounding box center [695, 13] width 18 height 18
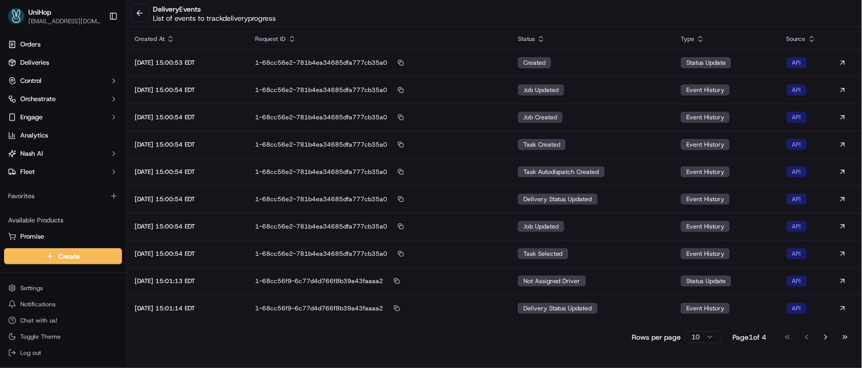
click at [849, 334] on button "Go to last page" at bounding box center [844, 337] width 17 height 14
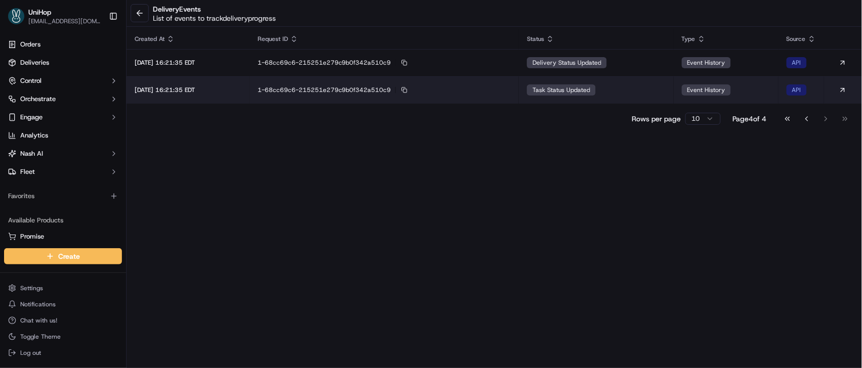
click at [581, 87] on span "task status updated" at bounding box center [561, 90] width 58 height 8
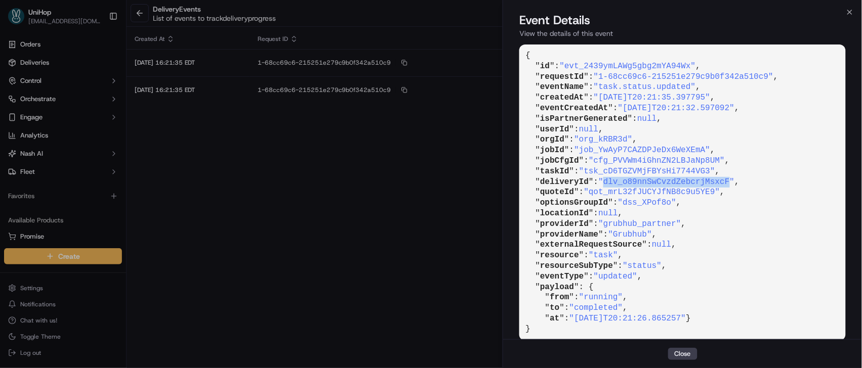
drag, startPoint x: 612, startPoint y: 180, endPoint x: 735, endPoint y: 181, distance: 123.5
click at [734, 181] on span ""dlv_o89nnSwCvzdZebcrjMsxcF"" at bounding box center [666, 182] width 136 height 9
drag, startPoint x: 735, startPoint y: 181, endPoint x: 675, endPoint y: 182, distance: 59.2
click at [675, 182] on span ""dlv_o89nnSwCvzdZebcrjMsxcF"" at bounding box center [666, 182] width 136 height 9
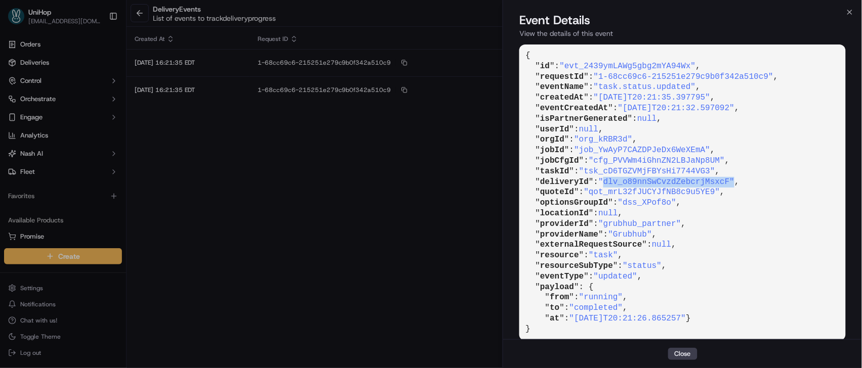
click at [627, 182] on span ""dlv_o89nnSwCvzdZebcrjMsxcF"" at bounding box center [666, 182] width 136 height 9
drag, startPoint x: 611, startPoint y: 181, endPoint x: 735, endPoint y: 182, distance: 124.0
click at [734, 182] on span ""dlv_o89nnSwCvzdZebcrjMsxcF"" at bounding box center [666, 182] width 136 height 9
copy span "dlv_o89nnSwCvzdZebcrjMsxcF"
click at [364, 298] on div "delivery Events List of events to track delivery progress Created At Request ID…" at bounding box center [493, 184] width 735 height 368
